Goal: Information Seeking & Learning: Learn about a topic

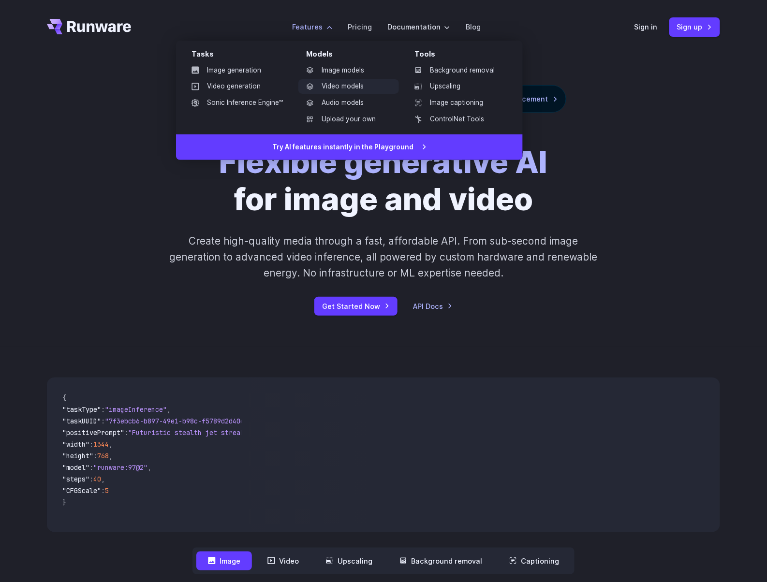
click at [346, 87] on link "Video models" at bounding box center [348, 86] width 101 height 15
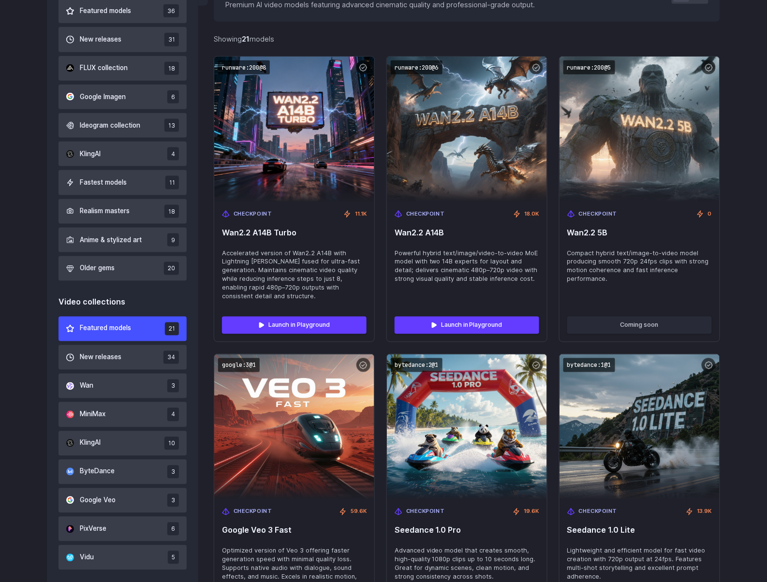
scroll to position [334, 0]
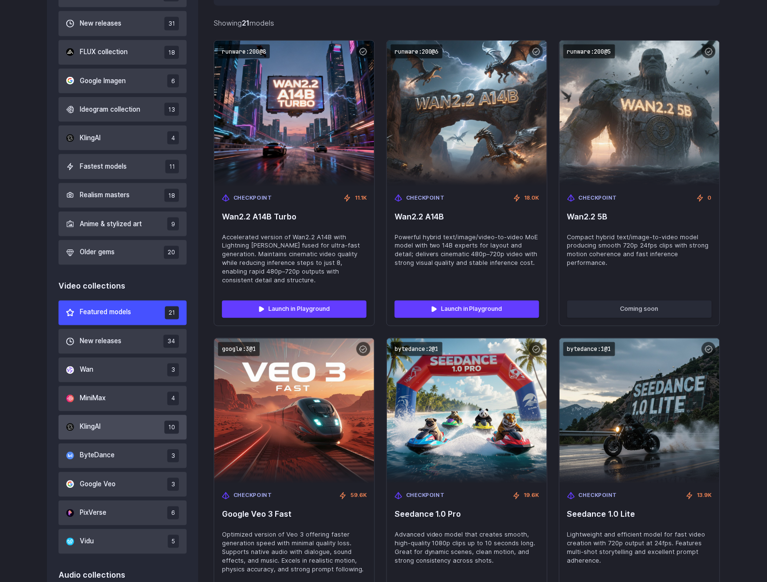
click at [107, 431] on button "KlingAI 10" at bounding box center [123, 427] width 128 height 25
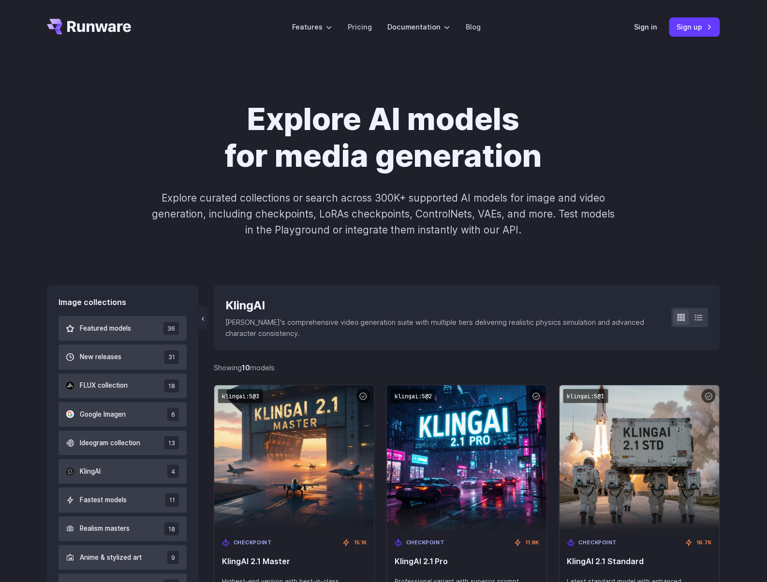
scroll to position [181, 0]
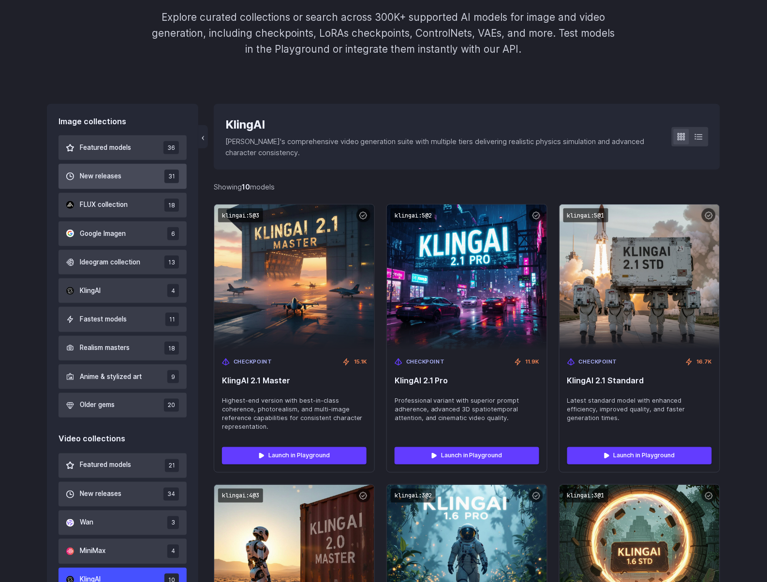
click at [108, 174] on span "New releases" at bounding box center [101, 176] width 42 height 11
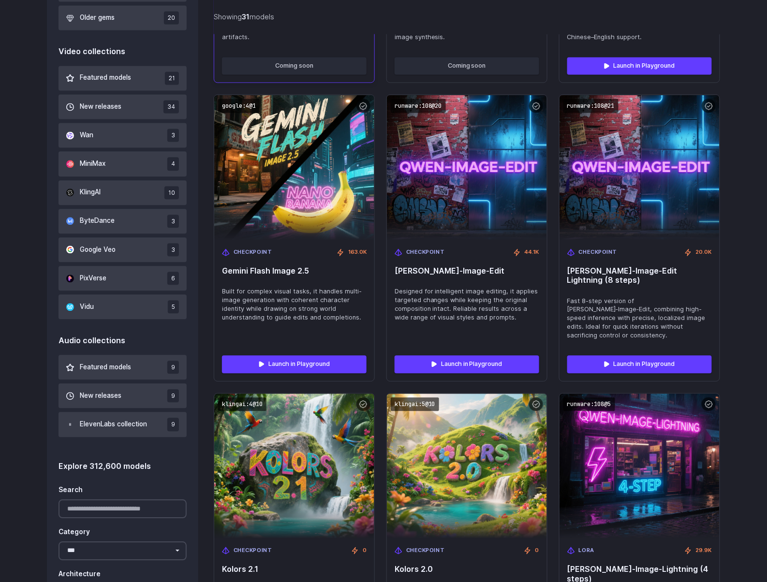
scroll to position [576, 0]
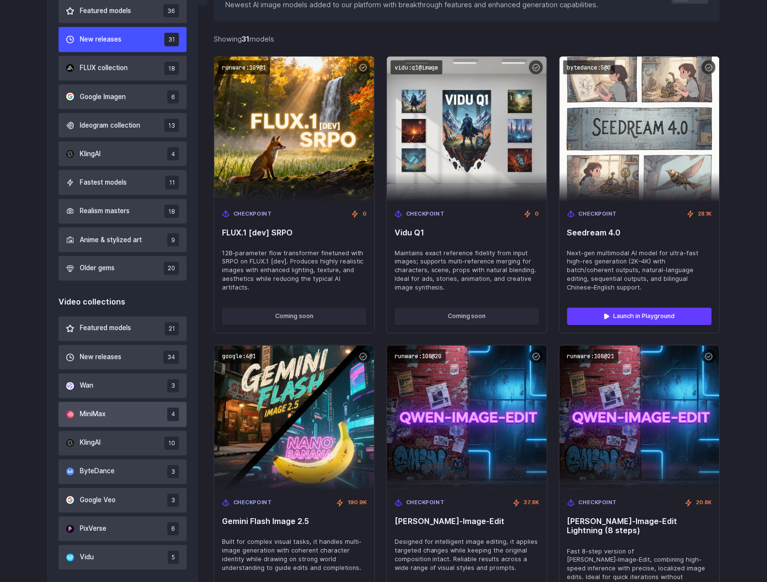
scroll to position [322, 0]
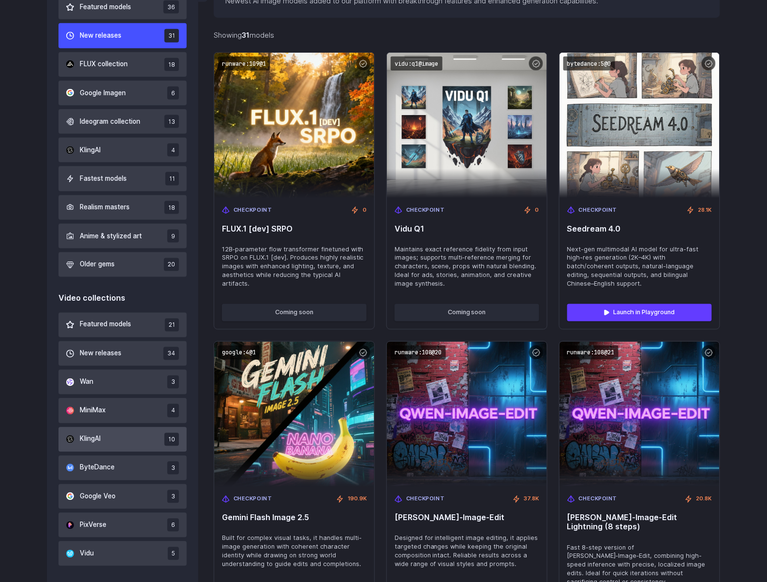
click at [105, 438] on button "KlingAI 10" at bounding box center [123, 440] width 128 height 25
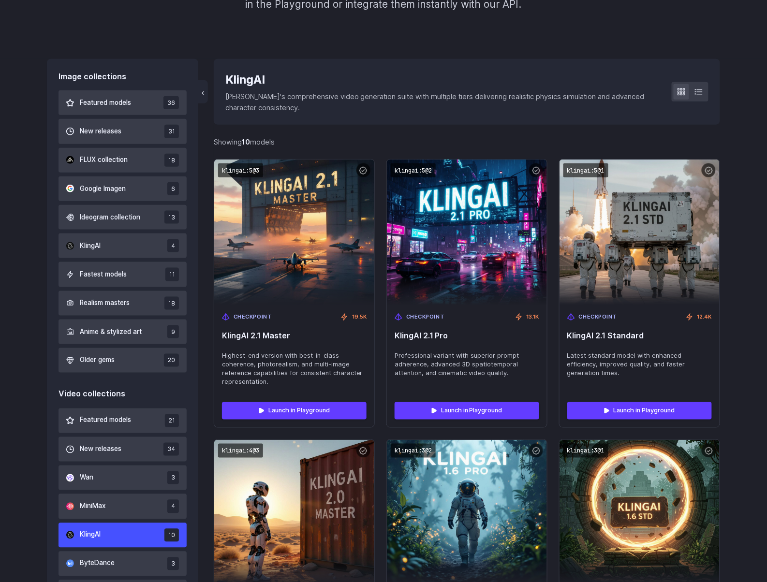
scroll to position [231, 0]
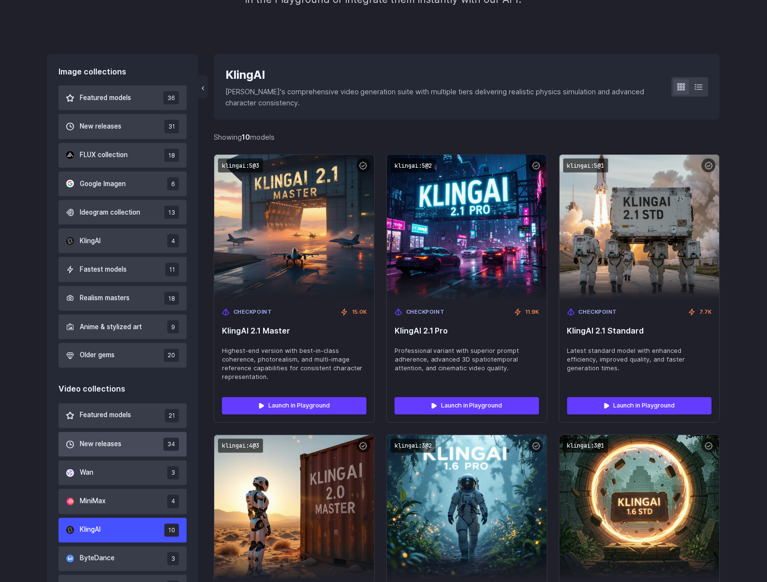
click at [132, 450] on button "New releases 34" at bounding box center [123, 444] width 128 height 25
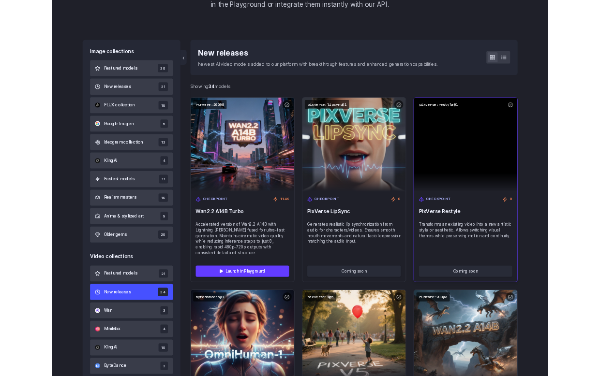
scroll to position [215, 0]
